Goal: Task Accomplishment & Management: Complete application form

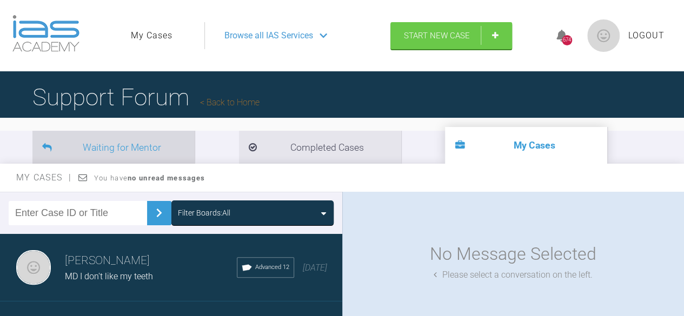
click at [134, 144] on li "Waiting for Mentor" at bounding box center [113, 147] width 162 height 33
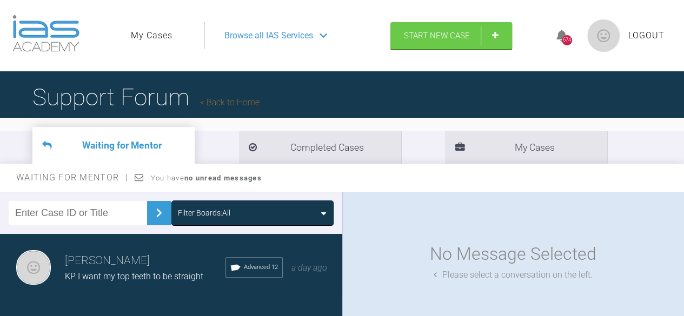
click at [248, 104] on link "Back to Home" at bounding box center [229, 102] width 59 height 10
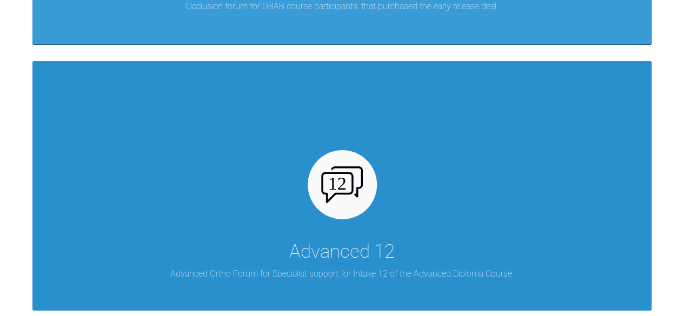
click at [242, 184] on div "Advanced 12 Advanced Ortho Forum for Specialist support for Intake 12 of the Ad…" at bounding box center [341, 186] width 619 height 250
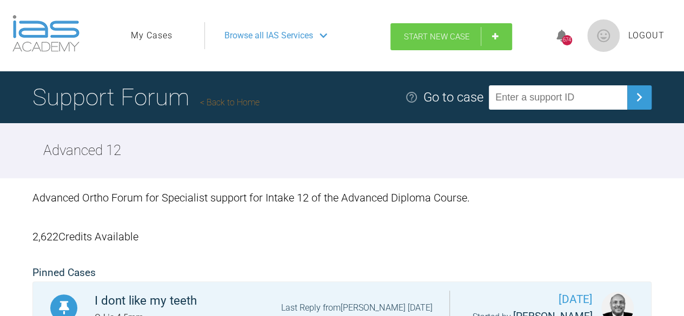
click at [430, 39] on span "Start New Case" at bounding box center [437, 37] width 66 height 10
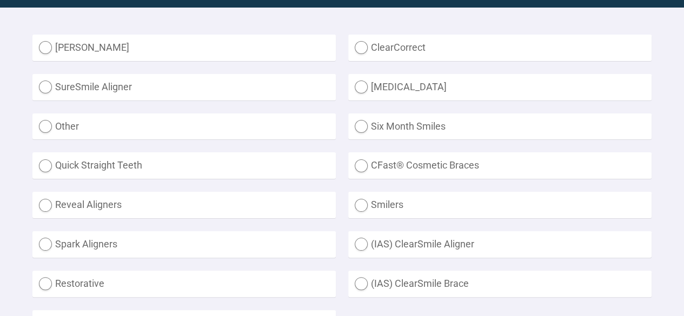
scroll to position [324, 0]
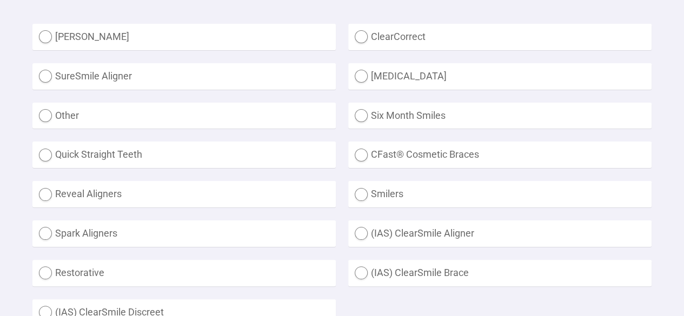
click at [103, 115] on label "Other" at bounding box center [183, 116] width 303 height 26
radio input "true"
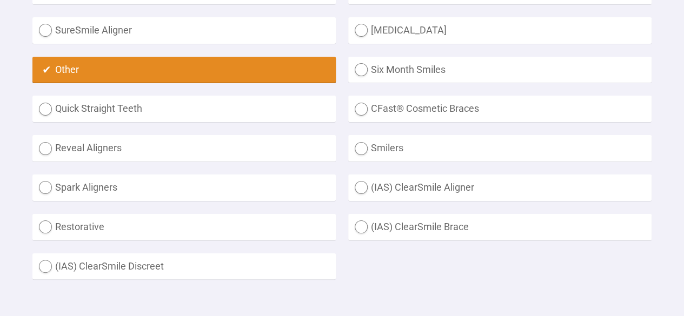
scroll to position [378, 0]
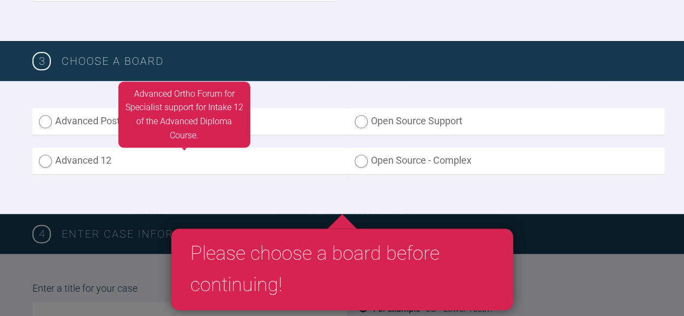
click at [114, 163] on label "Advanced 12" at bounding box center [190, 161] width 316 height 26
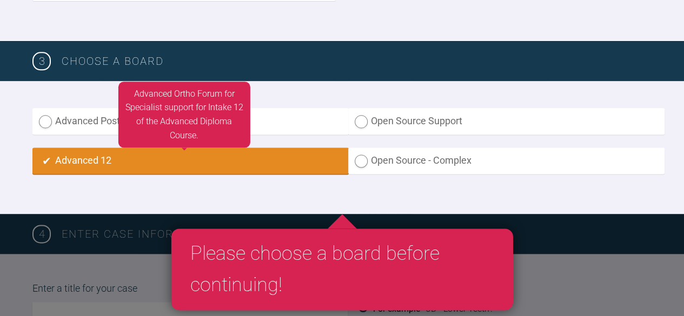
radio input "true"
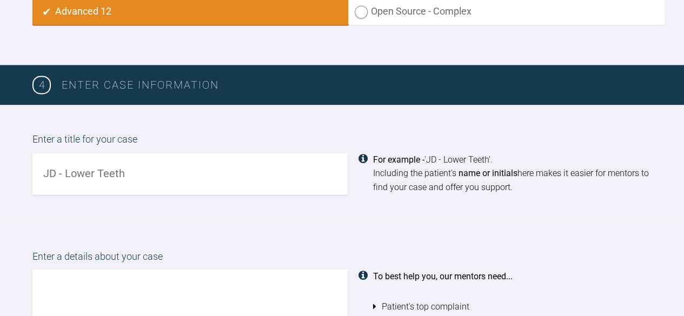
click at [50, 170] on input "text" at bounding box center [189, 174] width 315 height 42
type input "Katy G I want my teeth straight"
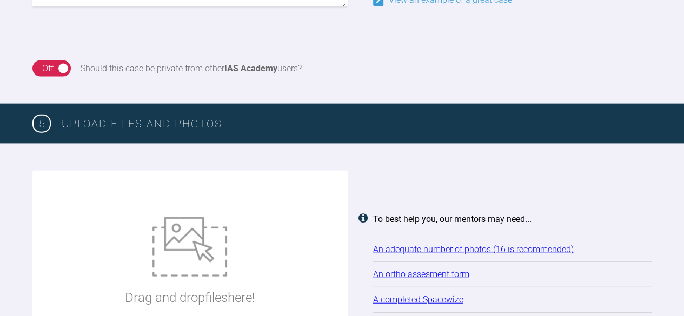
scroll to position [1194, 0]
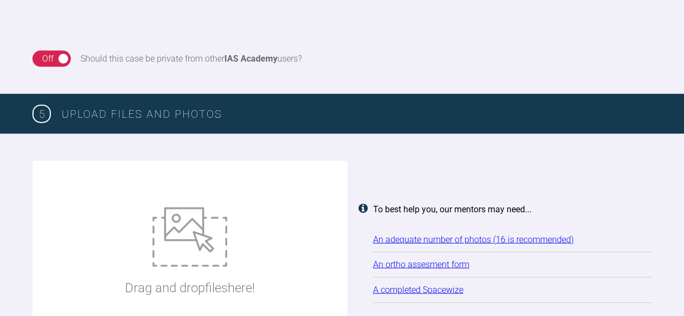
type textarea "Pt presents with Class I dental on a Class II skeletal base. She has lower crow…"
click at [197, 210] on img at bounding box center [189, 237] width 75 height 59
type input "C:\fakepath\katy adp.doc"
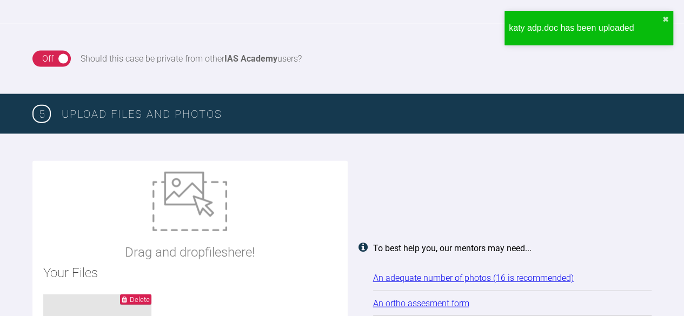
click at [150, 210] on div "Drag and drop files here!" at bounding box center [190, 217] width 130 height 91
type input "C:\fakepath\kg ant apart.jpg"
click at [157, 223] on img at bounding box center [189, 201] width 75 height 59
type input "C:\fakepath\kg ant.jpg"
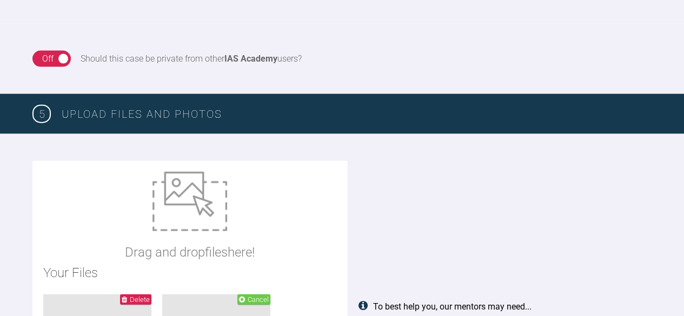
click at [142, 226] on div "Drag and drop files here!" at bounding box center [190, 217] width 130 height 91
type input "C:\fakepath\kg face.jpg"
click at [142, 227] on div "Drag and drop files here!" at bounding box center [190, 217] width 130 height 91
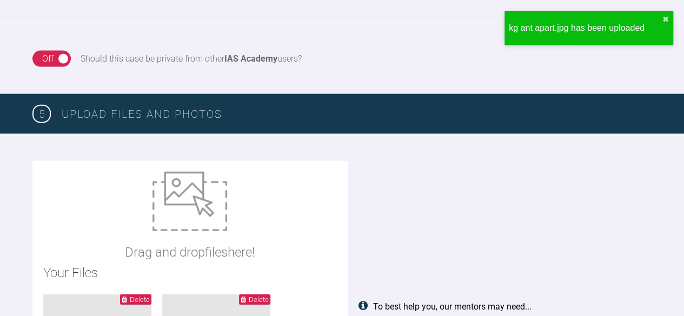
type input "C:\fakepath\kg face1.jpg"
click at [189, 230] on img at bounding box center [189, 201] width 75 height 59
type input "C:\fakepath\kg lat.jpg"
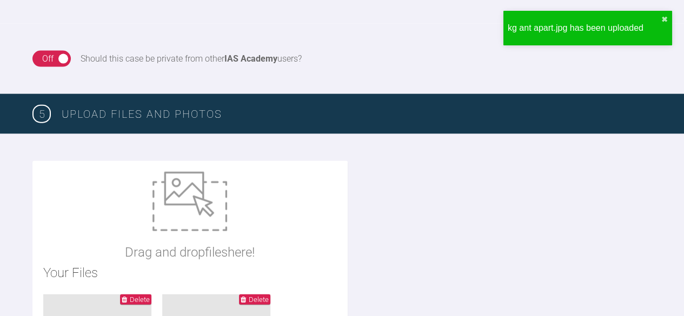
click at [178, 227] on img at bounding box center [189, 201] width 75 height 59
type input "C:\fakepath\kg left scan.jpeg"
click at [169, 236] on div "Drag and drop files here!" at bounding box center [190, 217] width 130 height 91
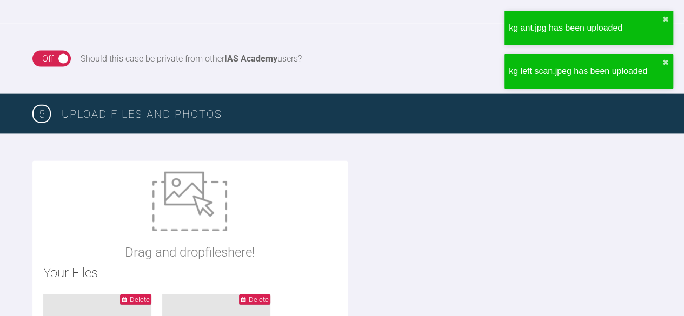
type input "C:\fakepath\kg left.jpg"
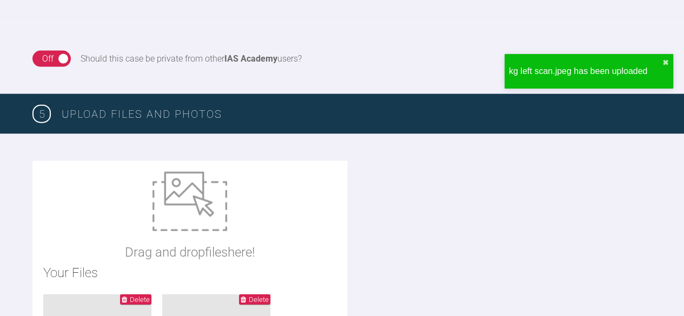
click at [197, 227] on img at bounding box center [189, 201] width 75 height 59
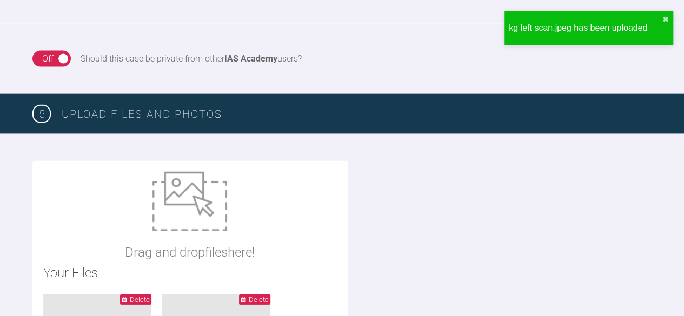
type input "C:\fakepath\kg lower_edited.jpg"
click at [188, 214] on img at bounding box center [189, 201] width 75 height 59
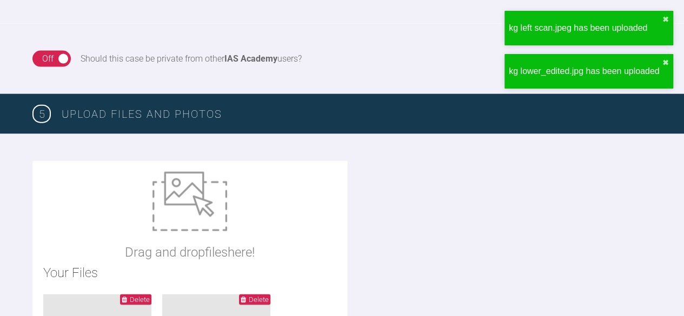
type input "C:\fakepath\kg profile.jpg"
click at [203, 220] on img at bounding box center [189, 201] width 75 height 59
type input "C:\fakepath\kg rht apart.jpg"
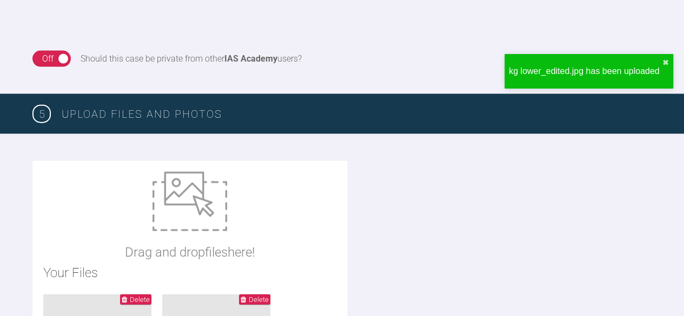
click at [182, 240] on div "Drag and drop files here!" at bounding box center [190, 217] width 130 height 91
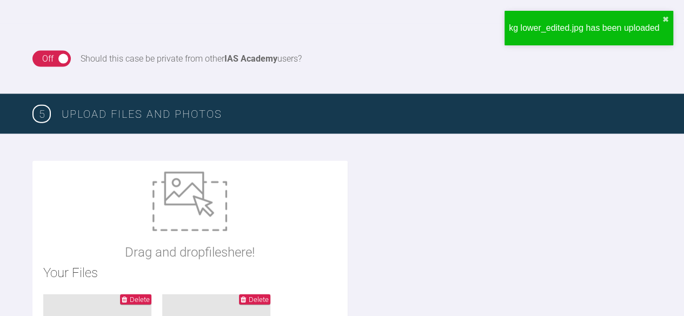
type input "C:\fakepath\kg rht scan.jpeg"
click at [172, 219] on img at bounding box center [189, 201] width 75 height 59
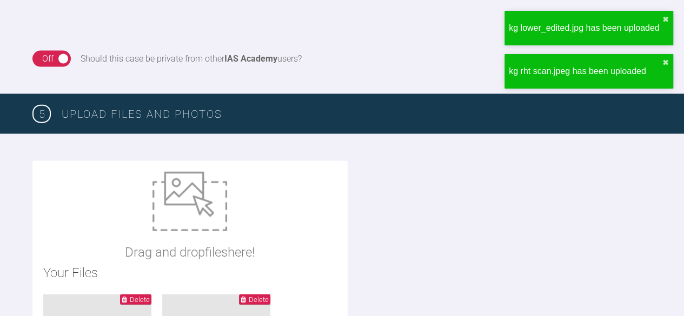
type input "C:\fakepath\kg rht.jpg"
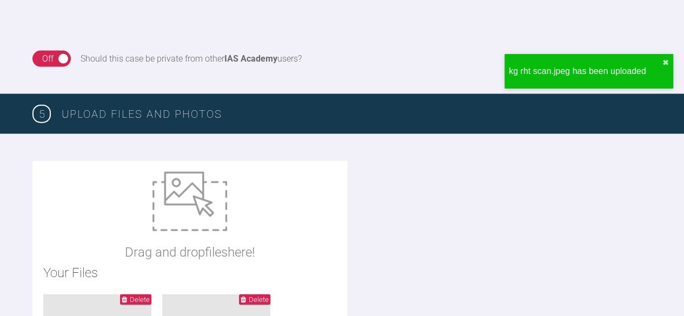
click at [201, 223] on img at bounding box center [189, 201] width 75 height 59
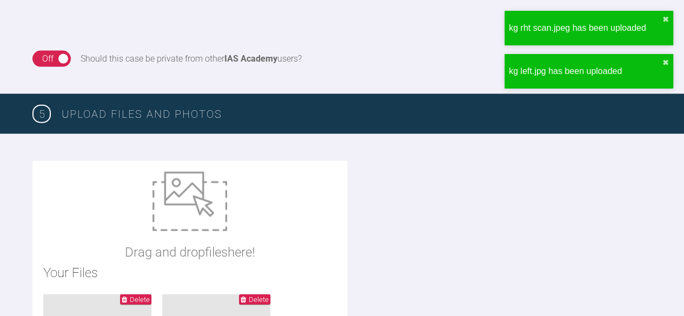
type input "C:\fakepath\kg rht1.jpg"
click at [199, 238] on div "Drag and drop files here!" at bounding box center [190, 217] width 130 height 91
type input "C:\fakepath\kg smile.jpg"
click at [199, 235] on div "Drag and drop files here!" at bounding box center [190, 217] width 130 height 91
type input "C:\fakepath\kg upper_edited.jpg"
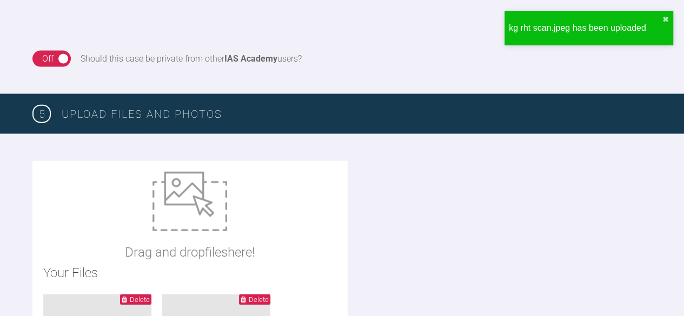
click at [182, 220] on img at bounding box center [189, 201] width 75 height 59
type input "C:\fakepath\kg.jpg"
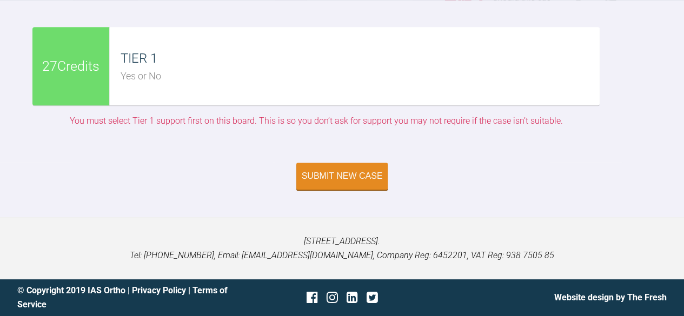
scroll to position [3194, 0]
click at [348, 182] on div "Submit New Case" at bounding box center [342, 177] width 81 height 10
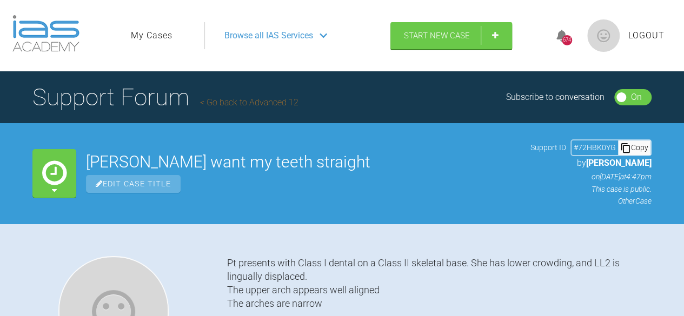
click at [158, 39] on link "My Cases" at bounding box center [152, 36] width 42 height 14
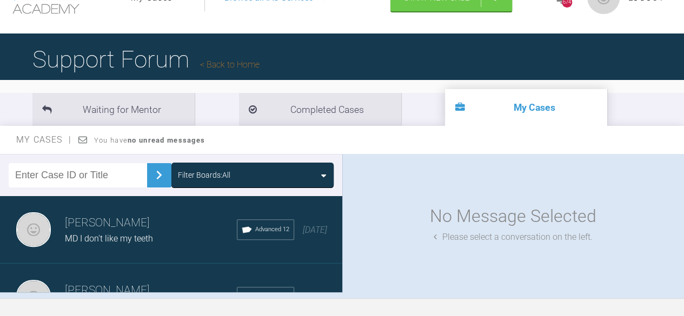
scroll to position [54, 0]
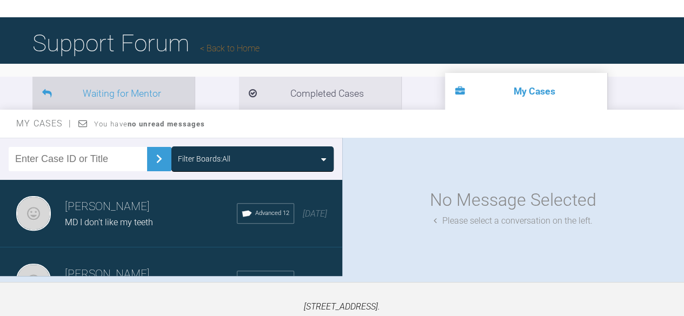
click at [112, 88] on li "Waiting for Mentor" at bounding box center [113, 93] width 162 height 33
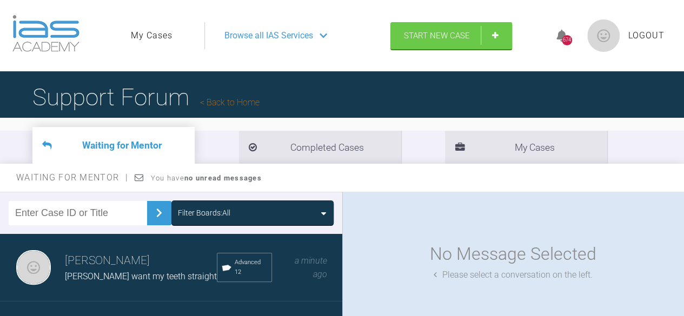
click at [244, 101] on link "Back to Home" at bounding box center [229, 102] width 59 height 10
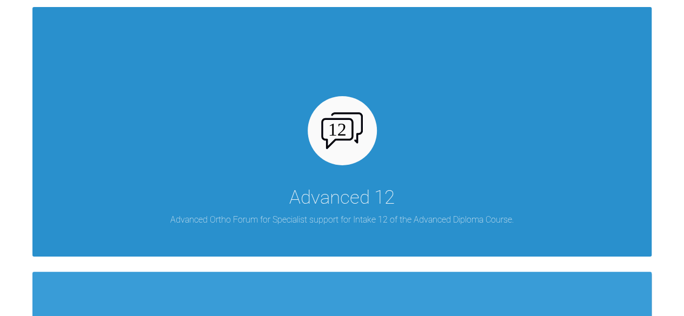
click at [255, 149] on div "Advanced 12 Advanced Ortho Forum for Specialist support for Intake 12 of the Ad…" at bounding box center [341, 132] width 619 height 250
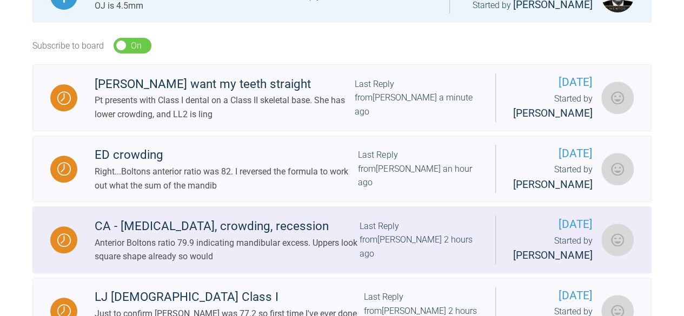
scroll to position [433, 0]
